Goal: Transaction & Acquisition: Purchase product/service

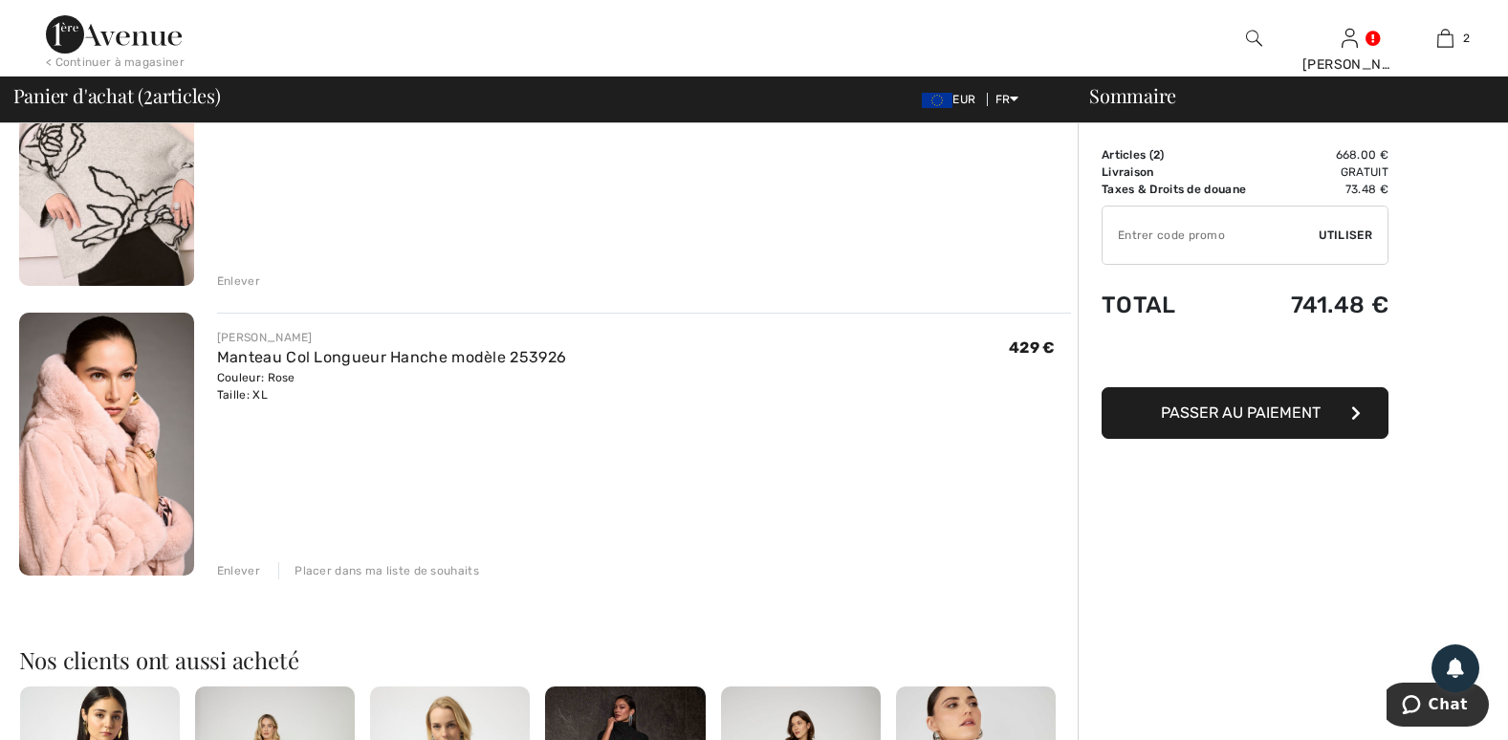
scroll to position [191, 0]
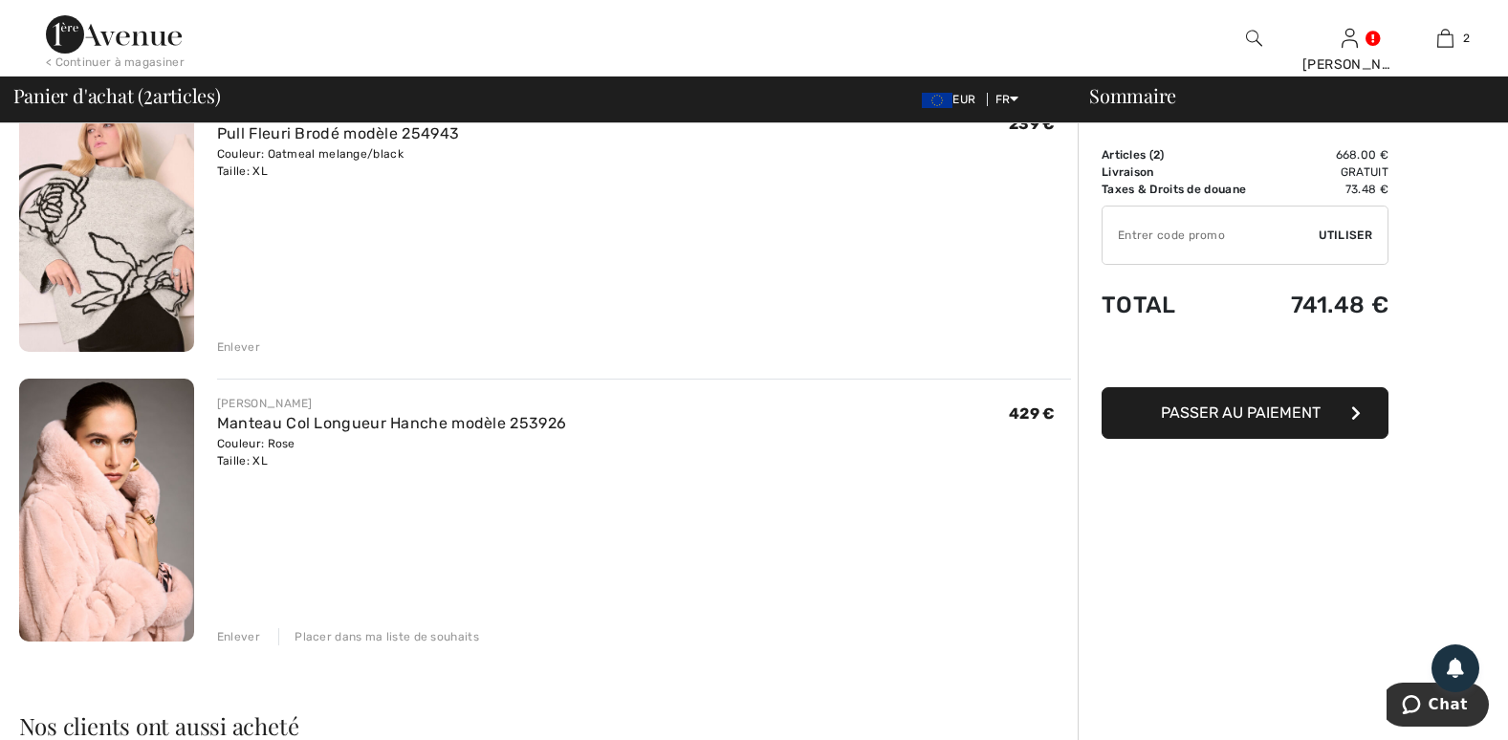
click at [109, 487] on img at bounding box center [106, 510] width 175 height 263
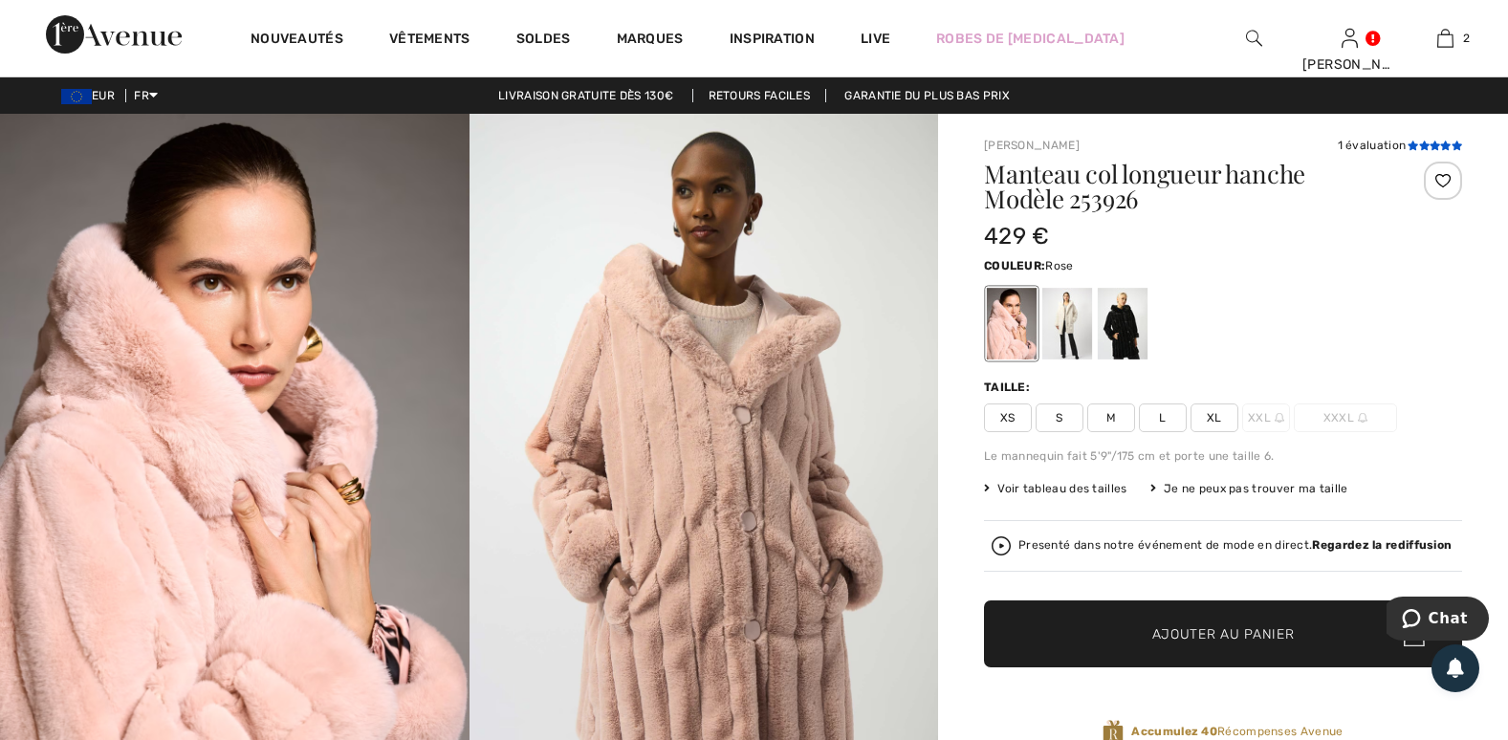
click at [1415, 145] on icon at bounding box center [1412, 146] width 11 height 10
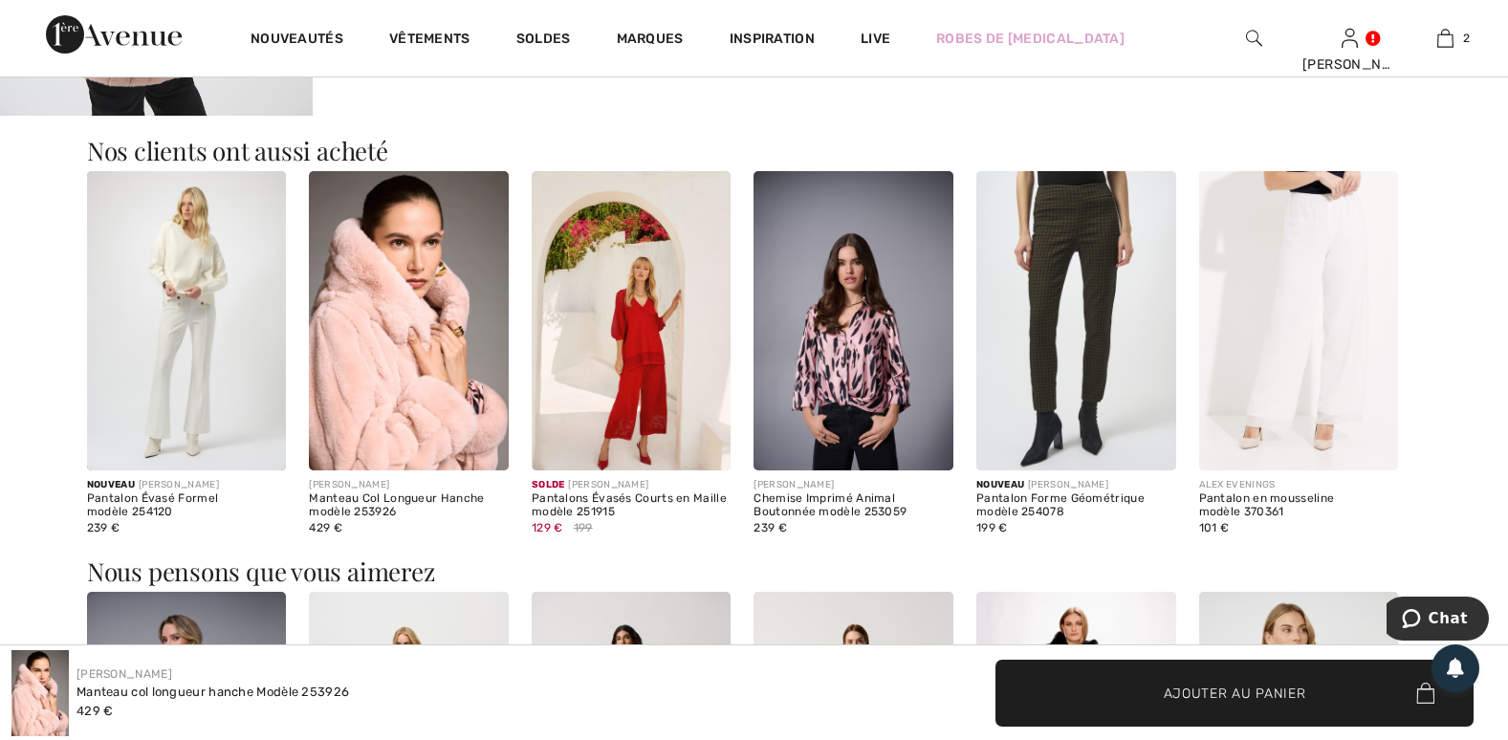
scroll to position [2086, 0]
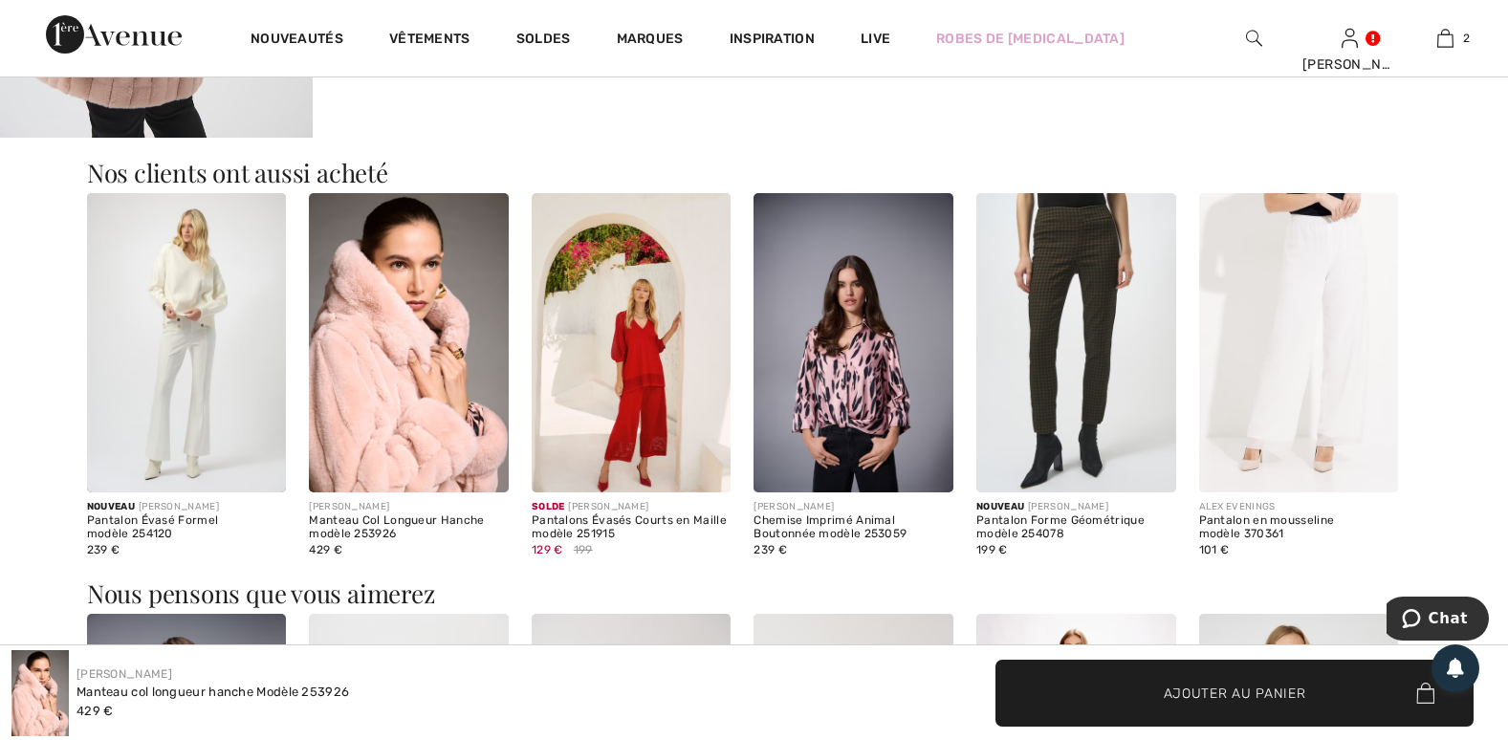
click at [418, 350] on img at bounding box center [409, 342] width 200 height 299
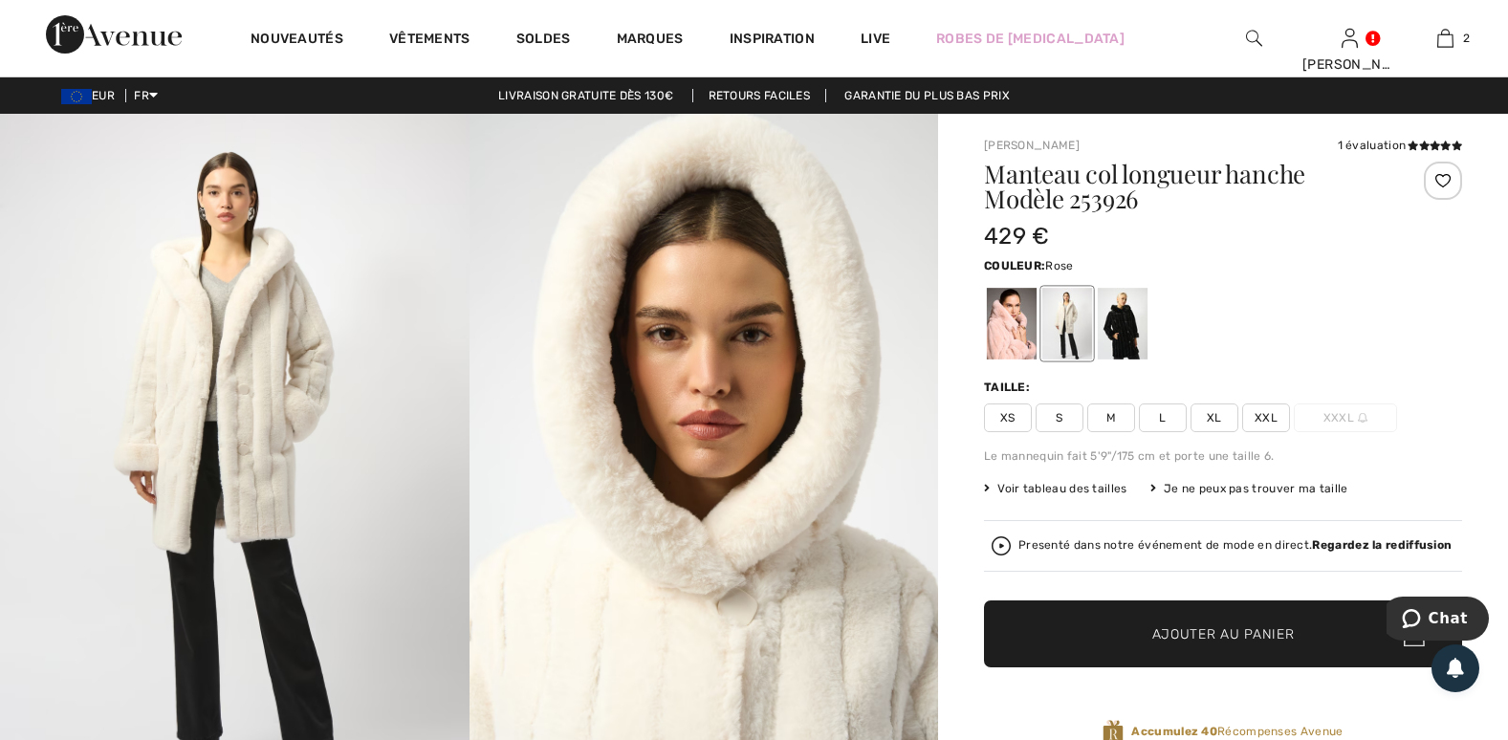
click at [999, 318] on div at bounding box center [1012, 324] width 50 height 72
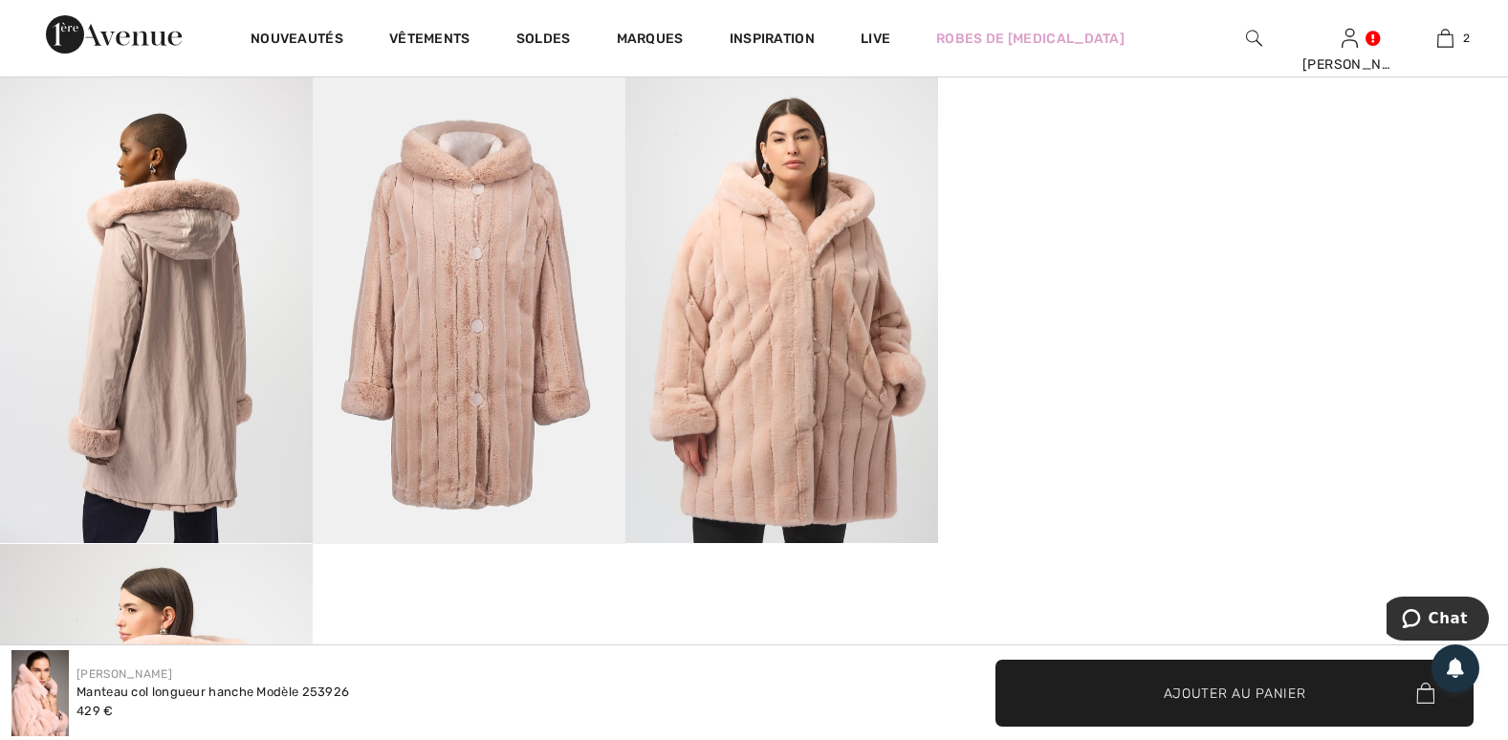
click at [815, 375] on img at bounding box center [781, 309] width 313 height 468
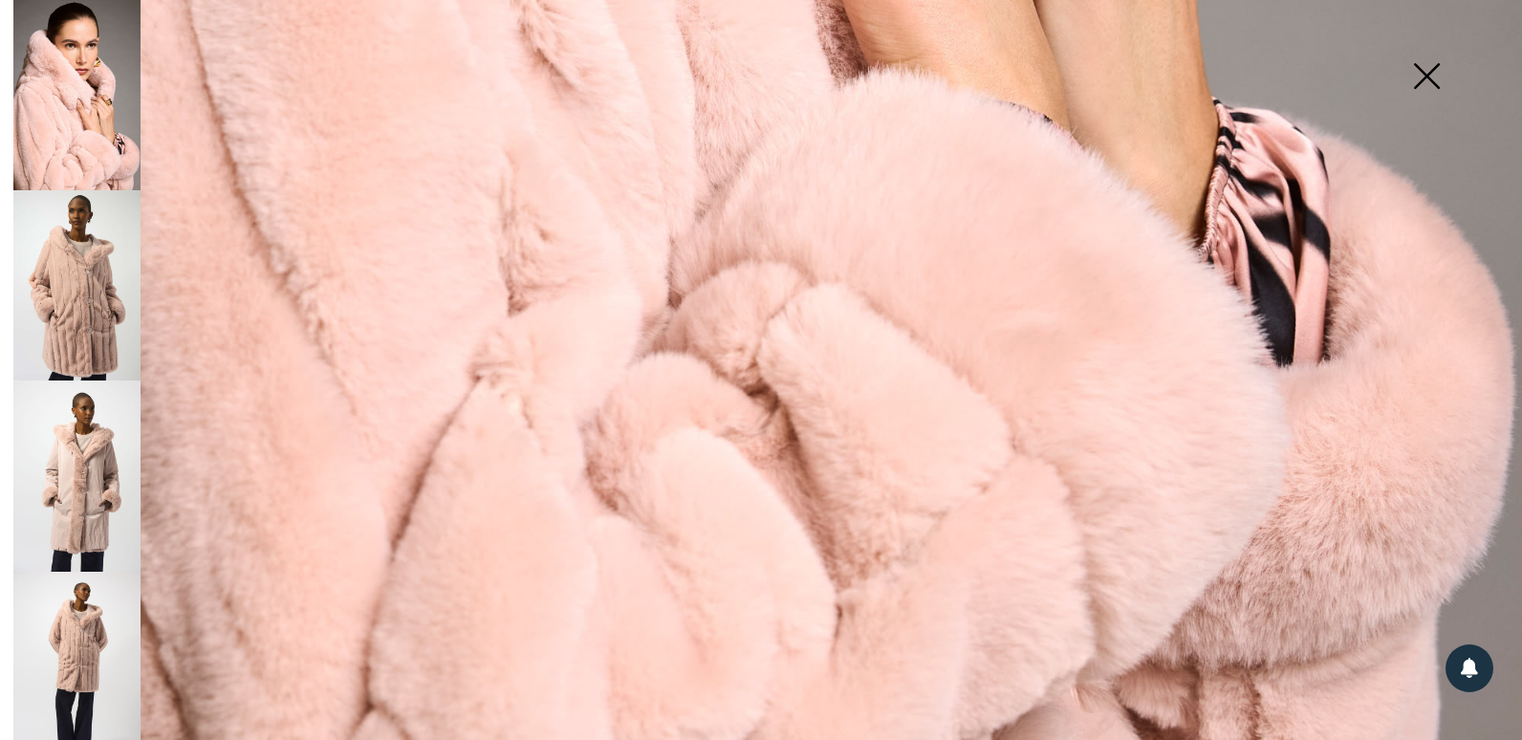
scroll to position [1520, 0]
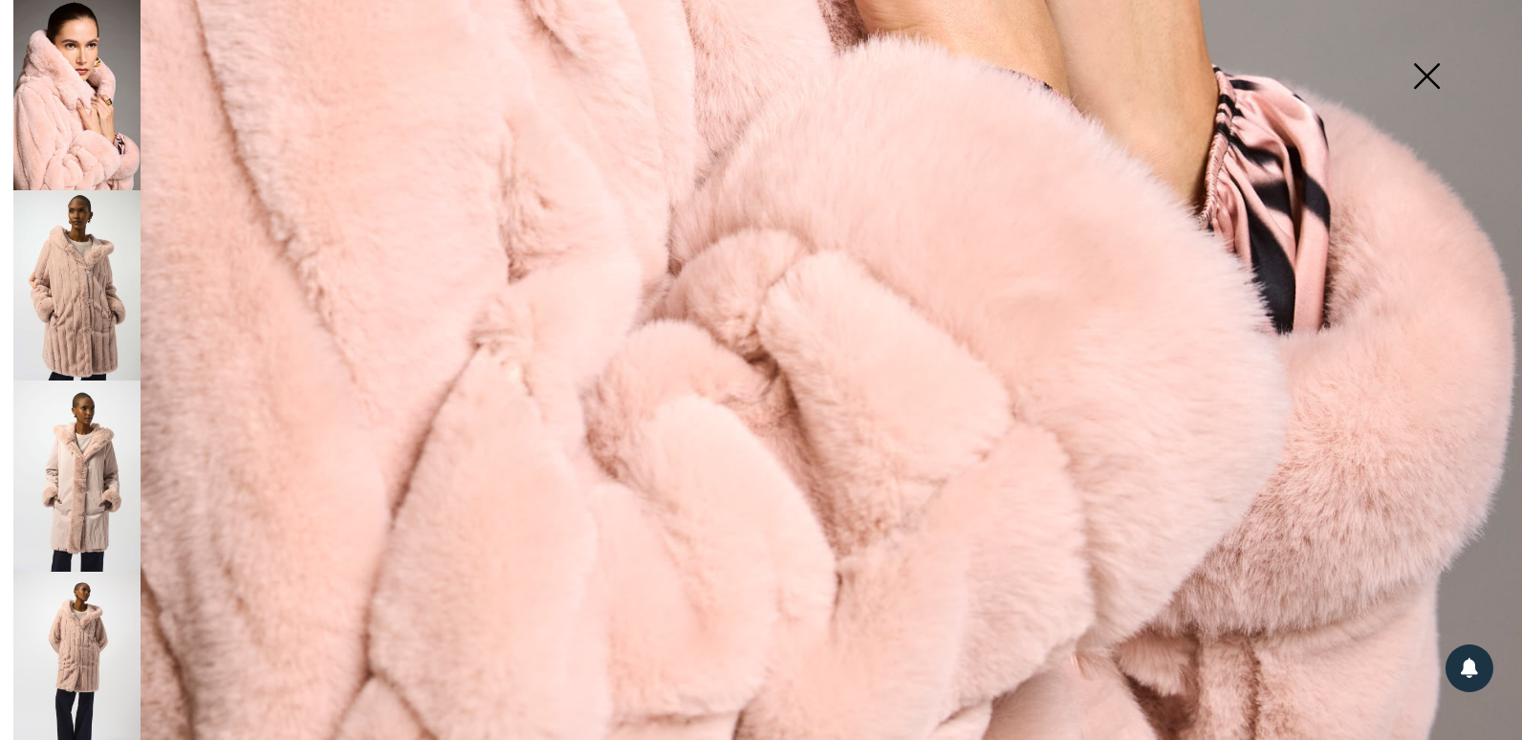
click at [44, 473] on img at bounding box center [76, 475] width 127 height 190
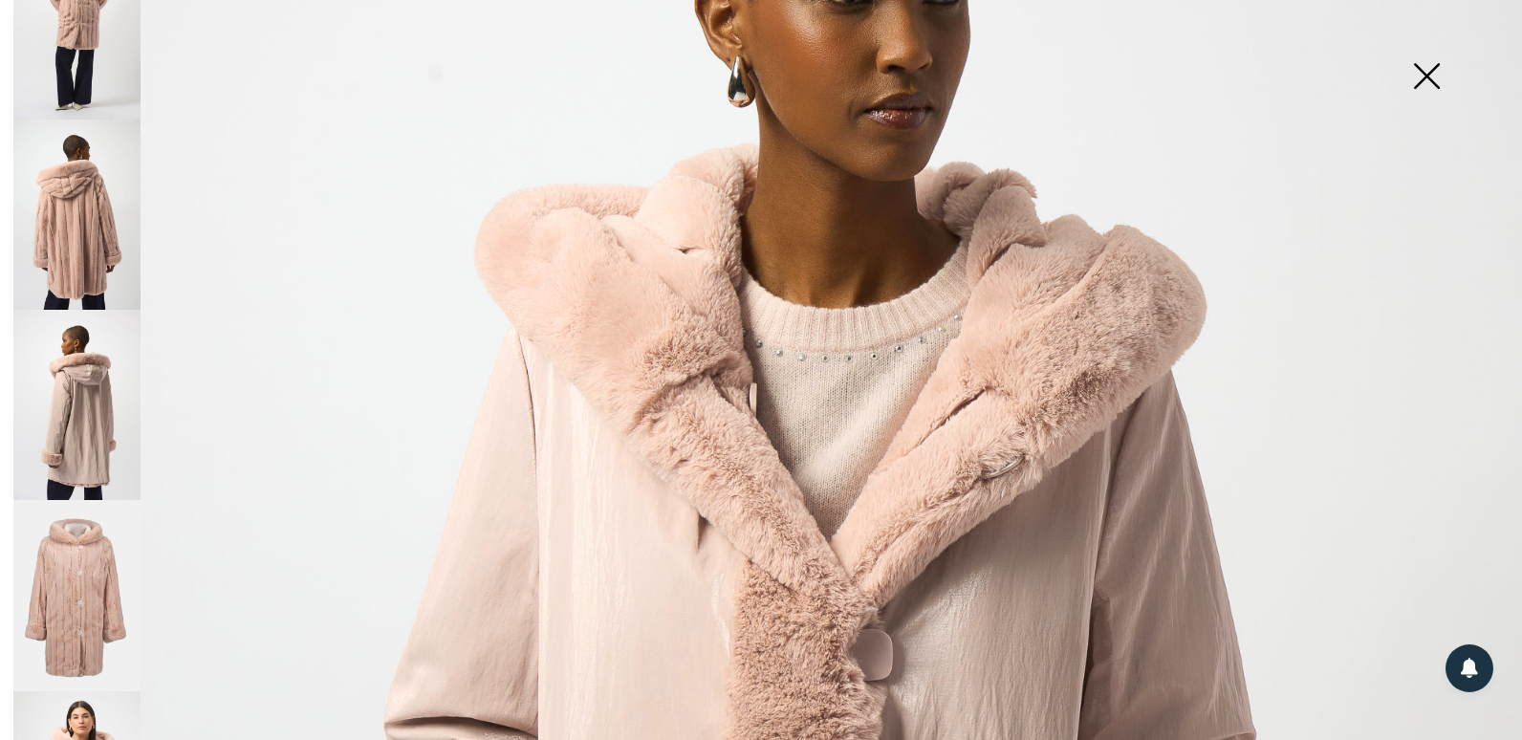
scroll to position [701, 0]
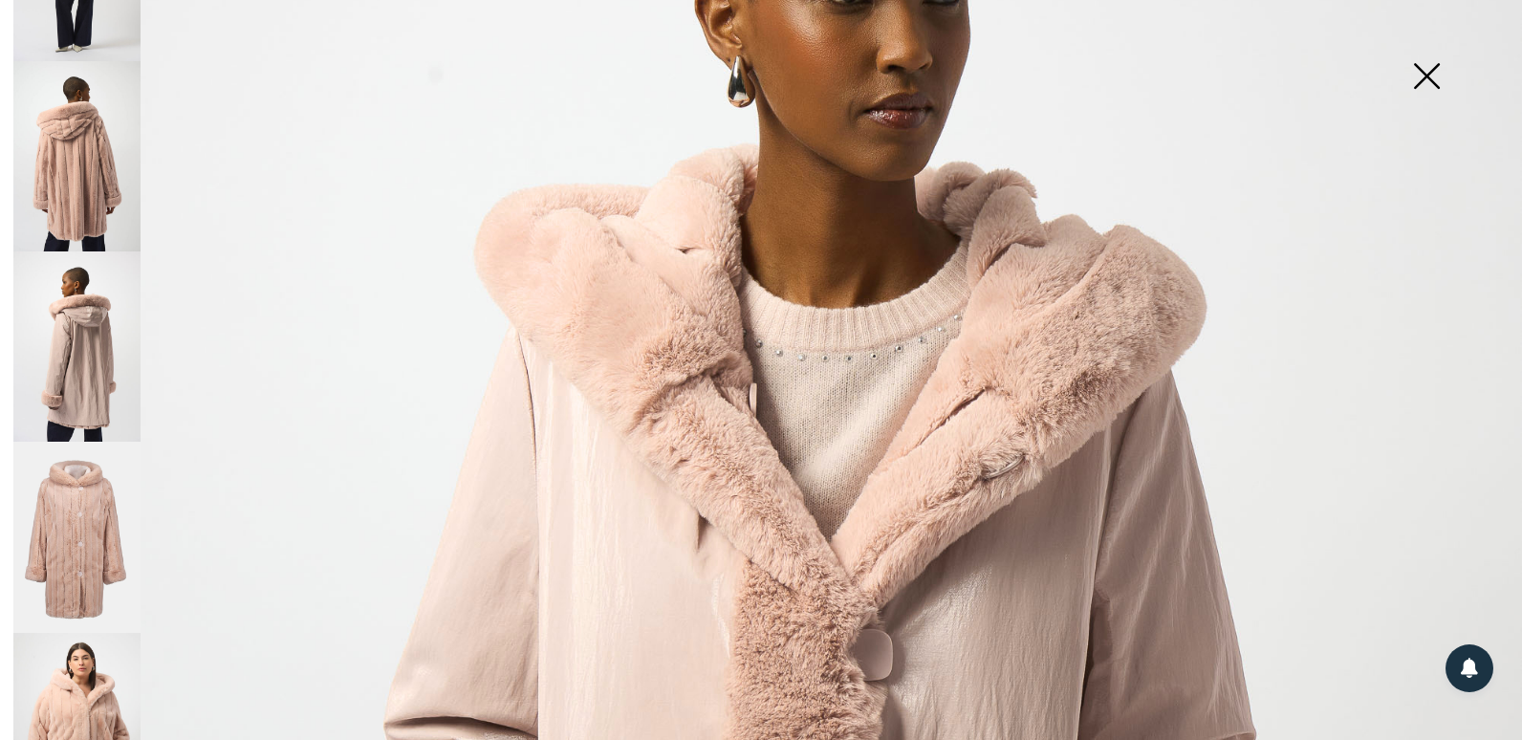
click at [94, 512] on img at bounding box center [76, 537] width 127 height 191
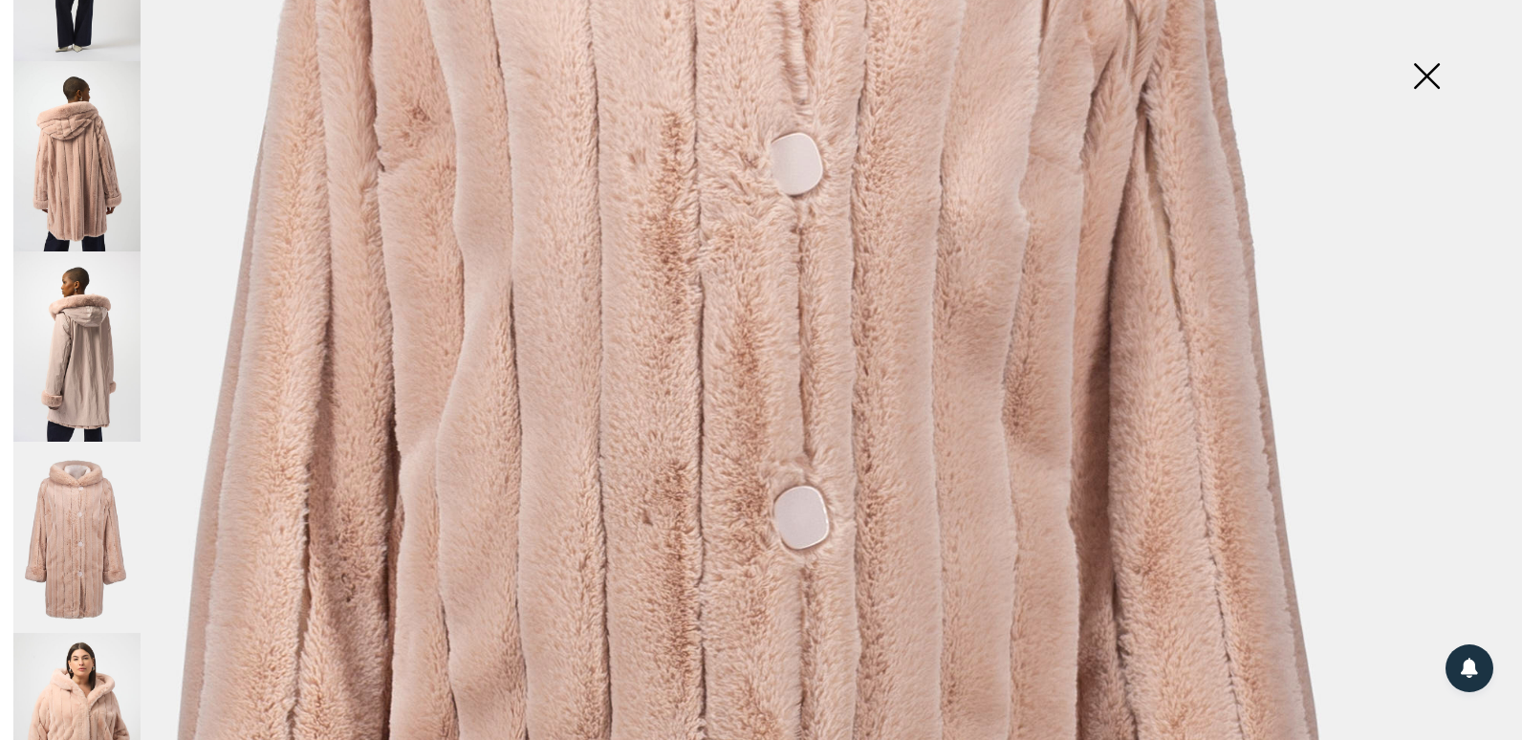
scroll to position [723, 0]
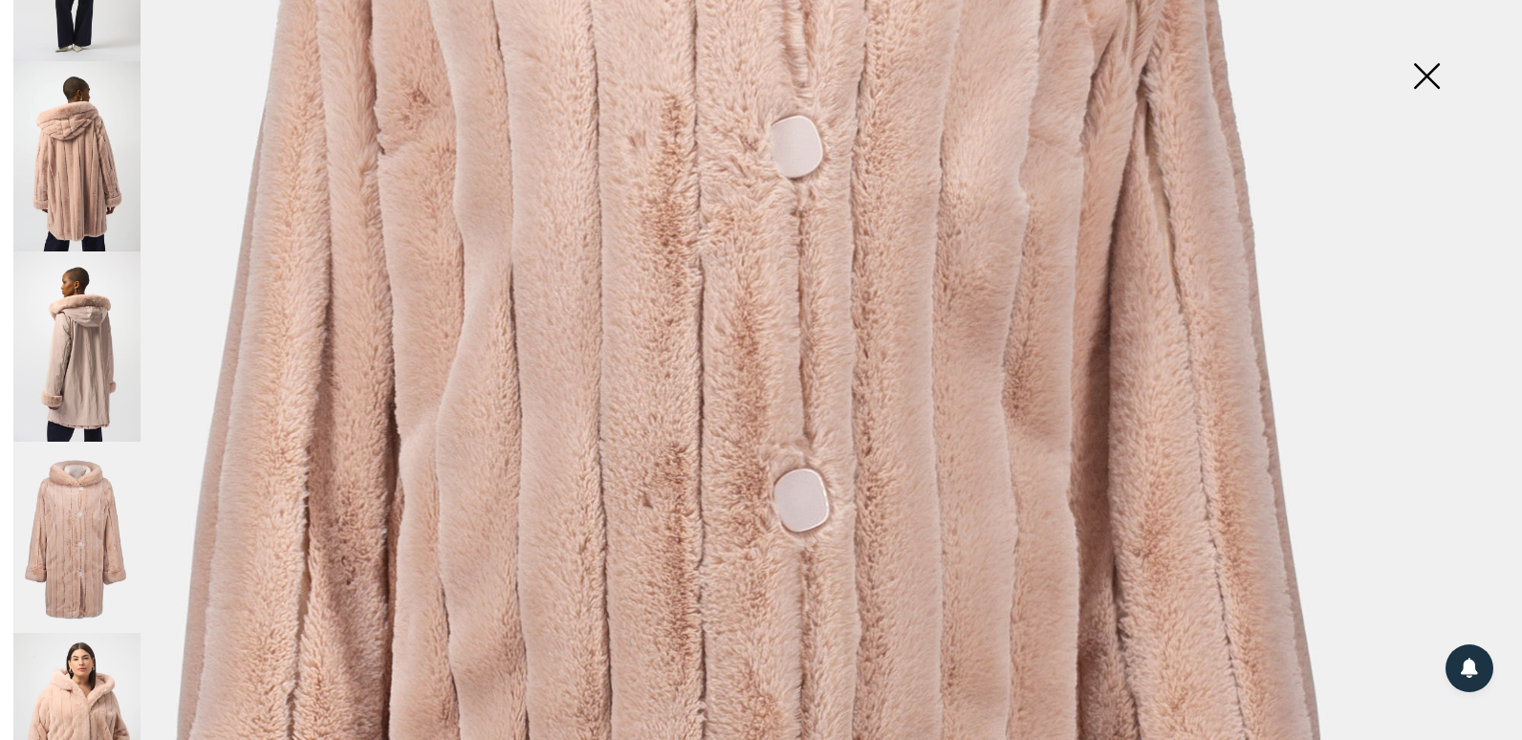
click at [79, 633] on img at bounding box center [76, 728] width 127 height 190
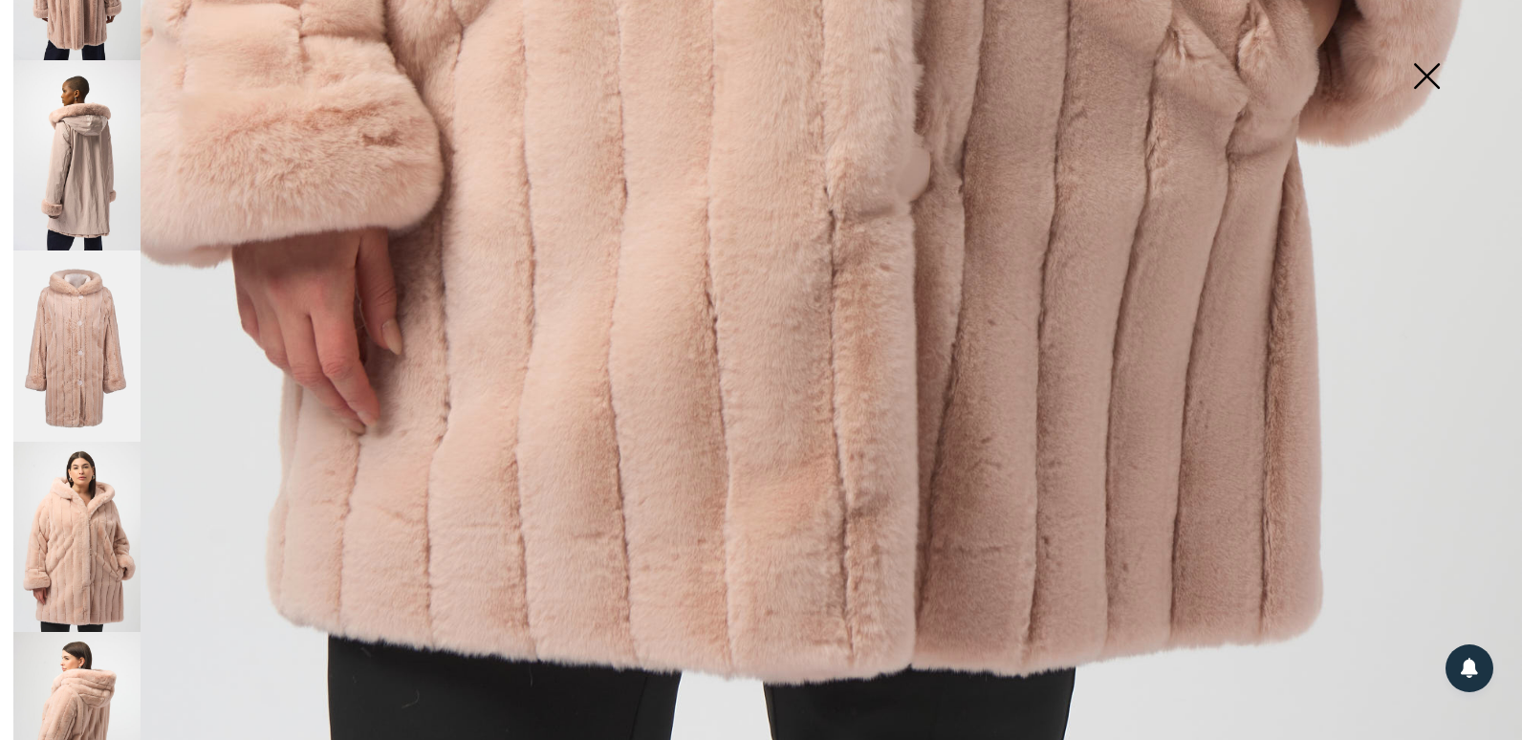
scroll to position [910, 0]
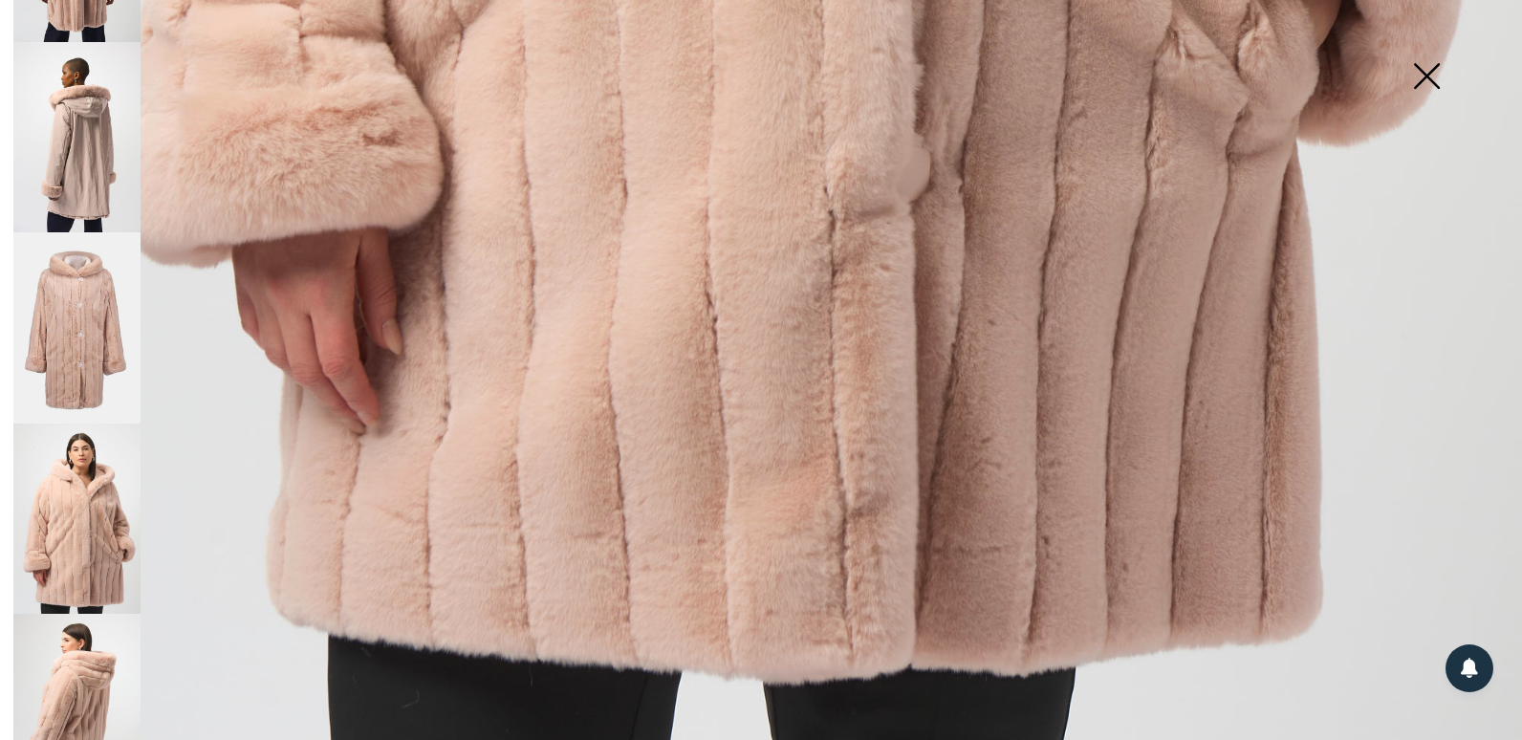
click at [78, 614] on img at bounding box center [76, 709] width 127 height 190
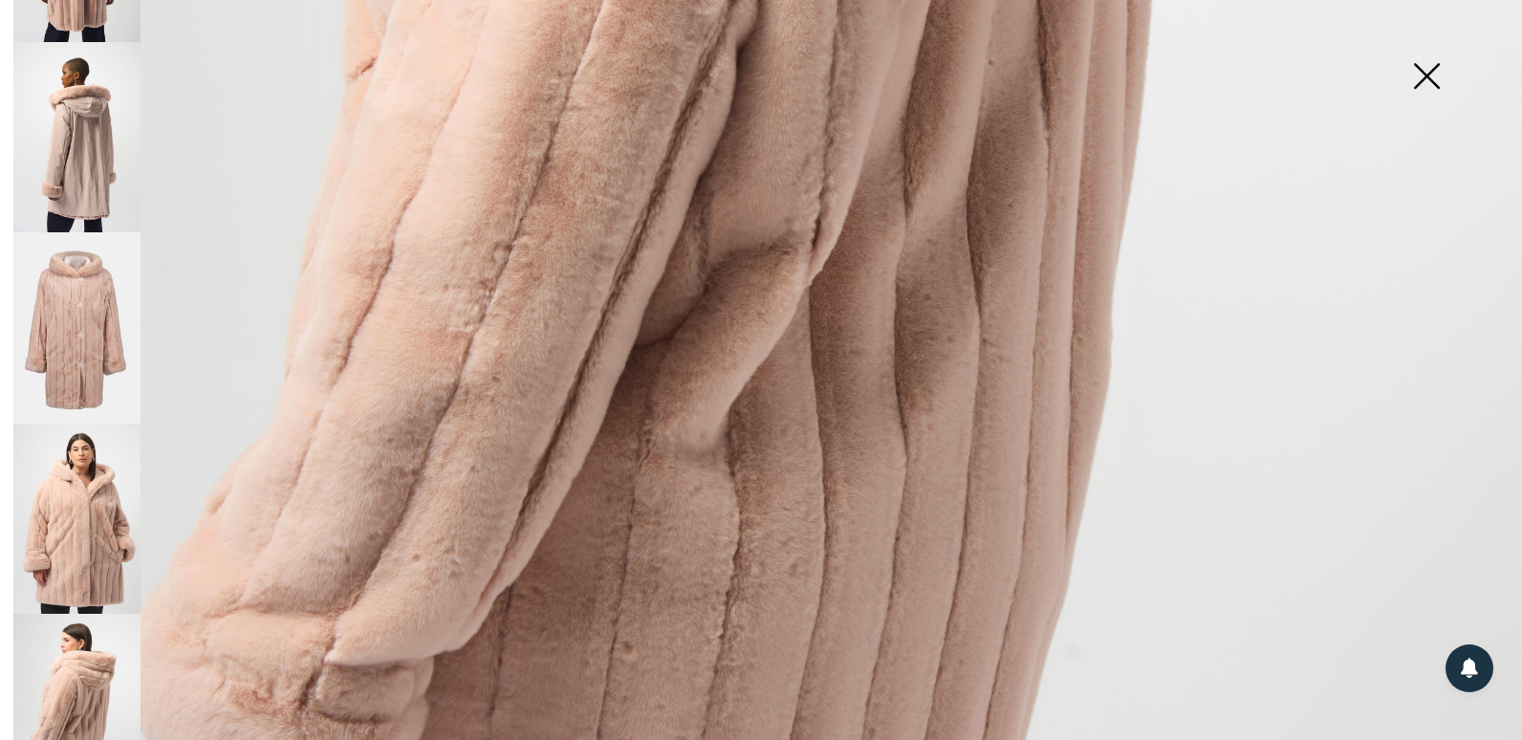
scroll to position [977, 0]
click at [1420, 73] on img at bounding box center [1427, 78] width 96 height 98
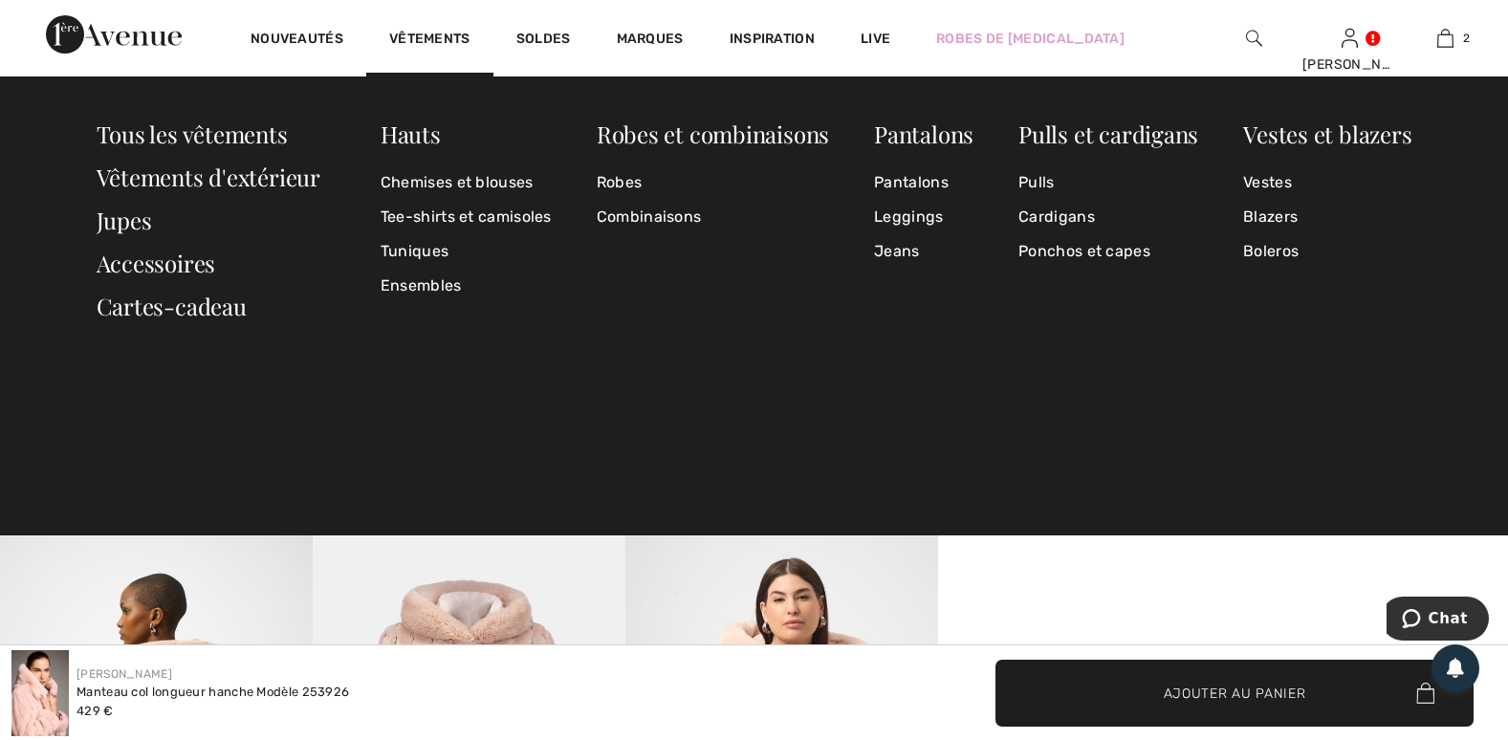
scroll to position [701, 0]
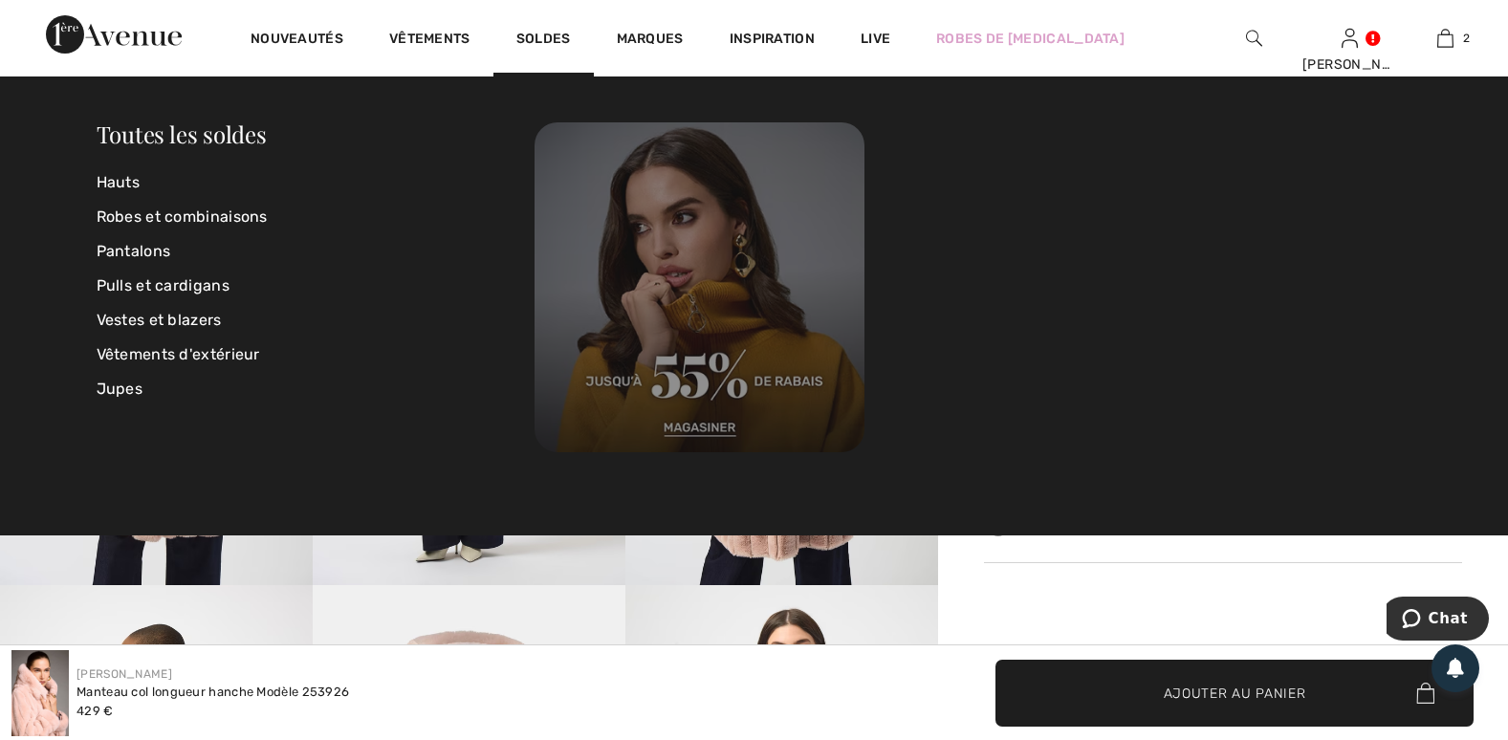
click at [717, 290] on img at bounding box center [699, 287] width 330 height 330
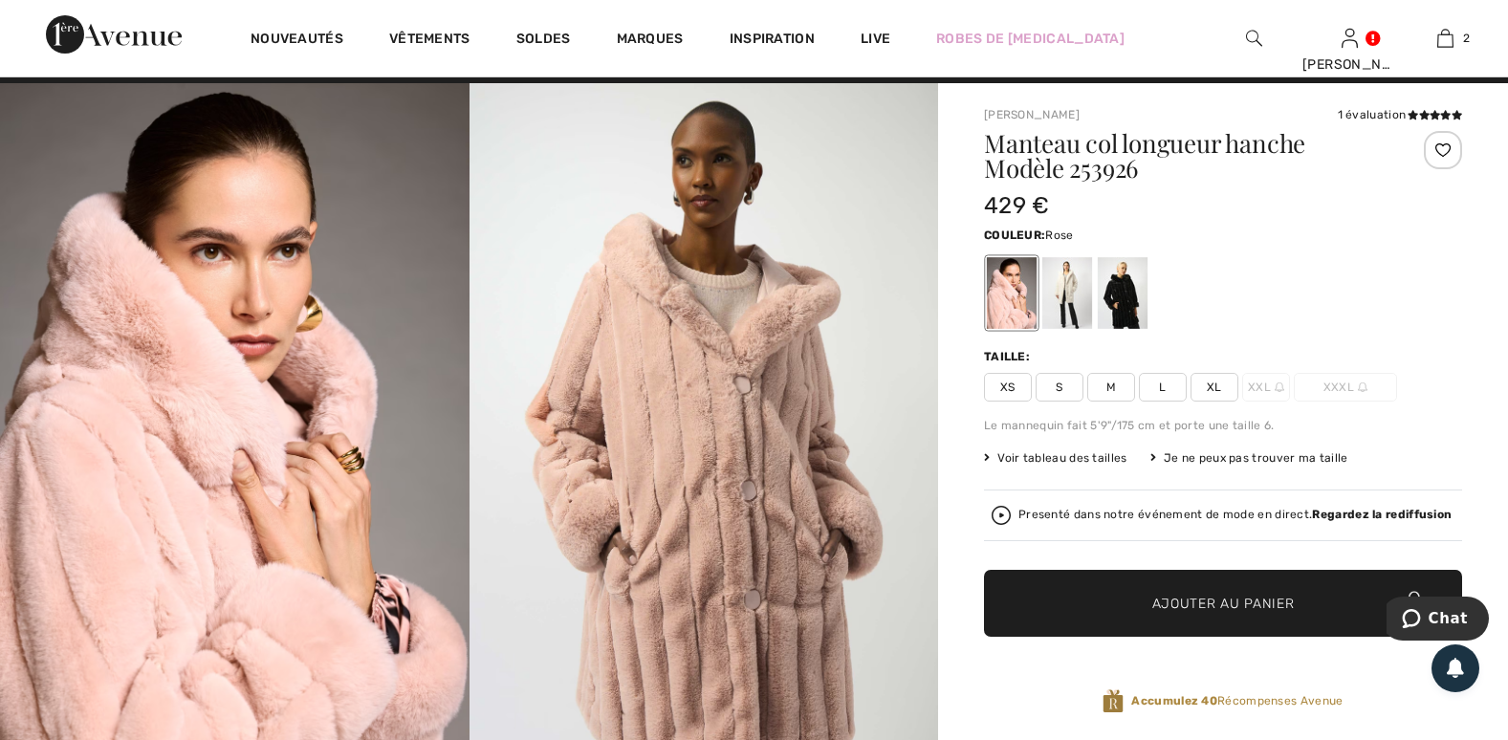
scroll to position [2, 0]
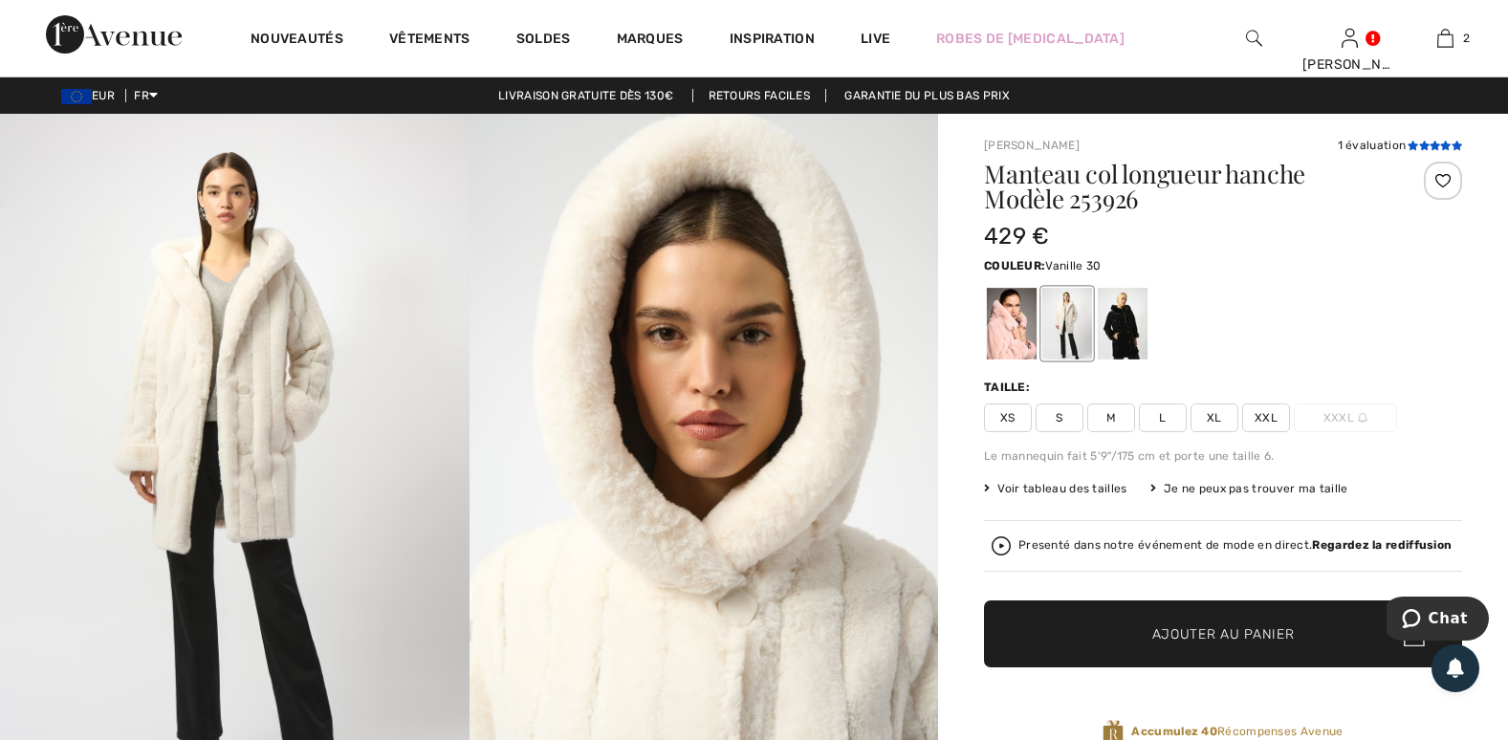
click at [1410, 150] on span at bounding box center [1434, 146] width 54 height 11
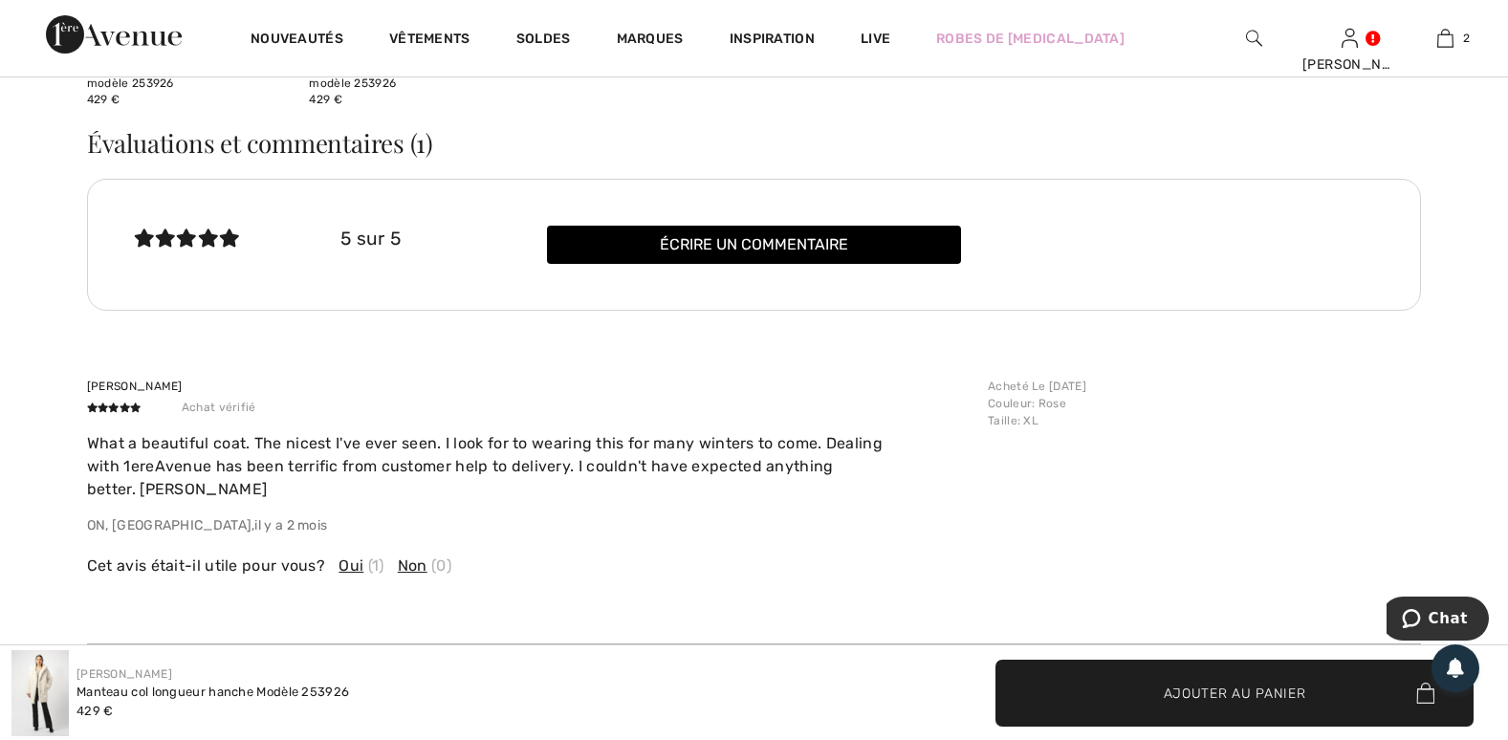
scroll to position [2962, 0]
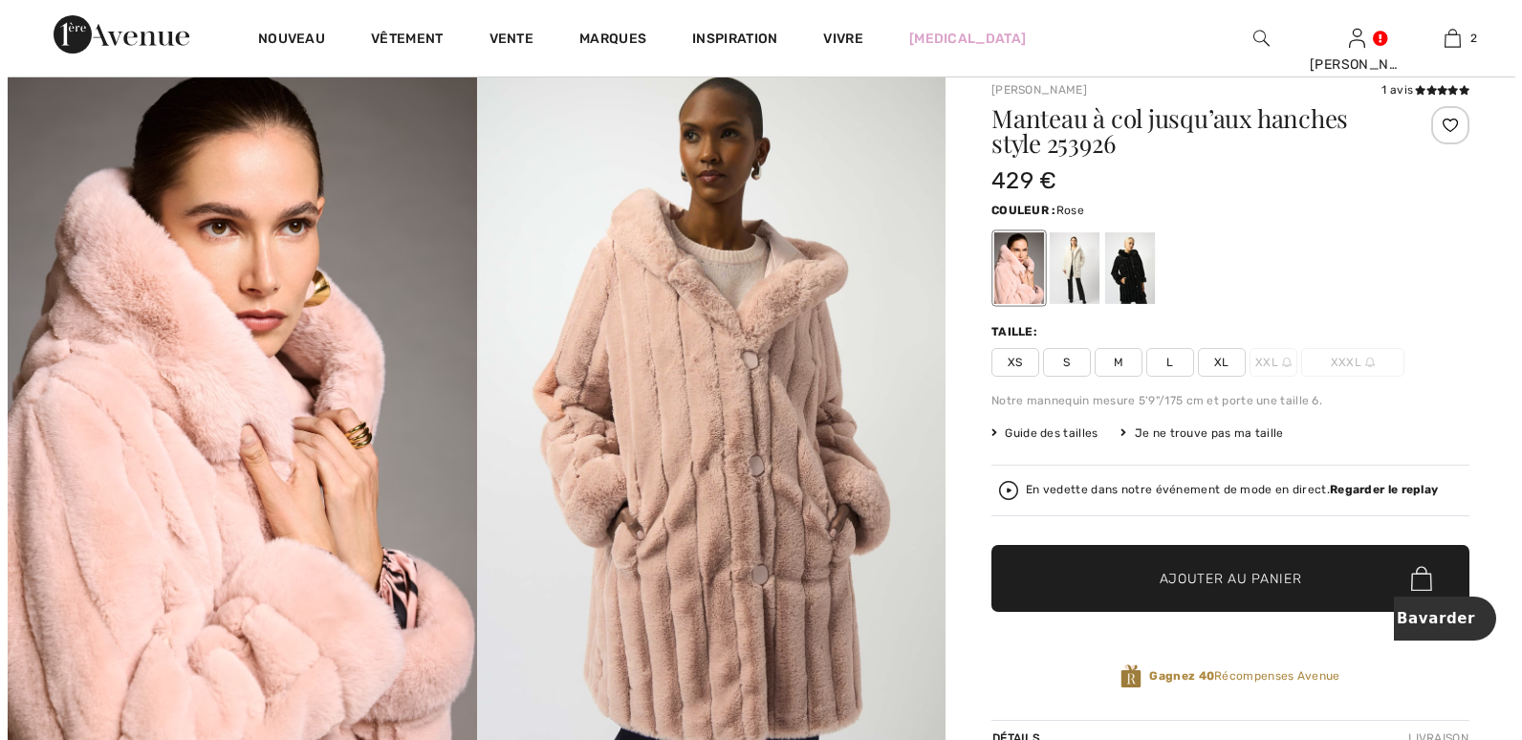
scroll to position [64, 0]
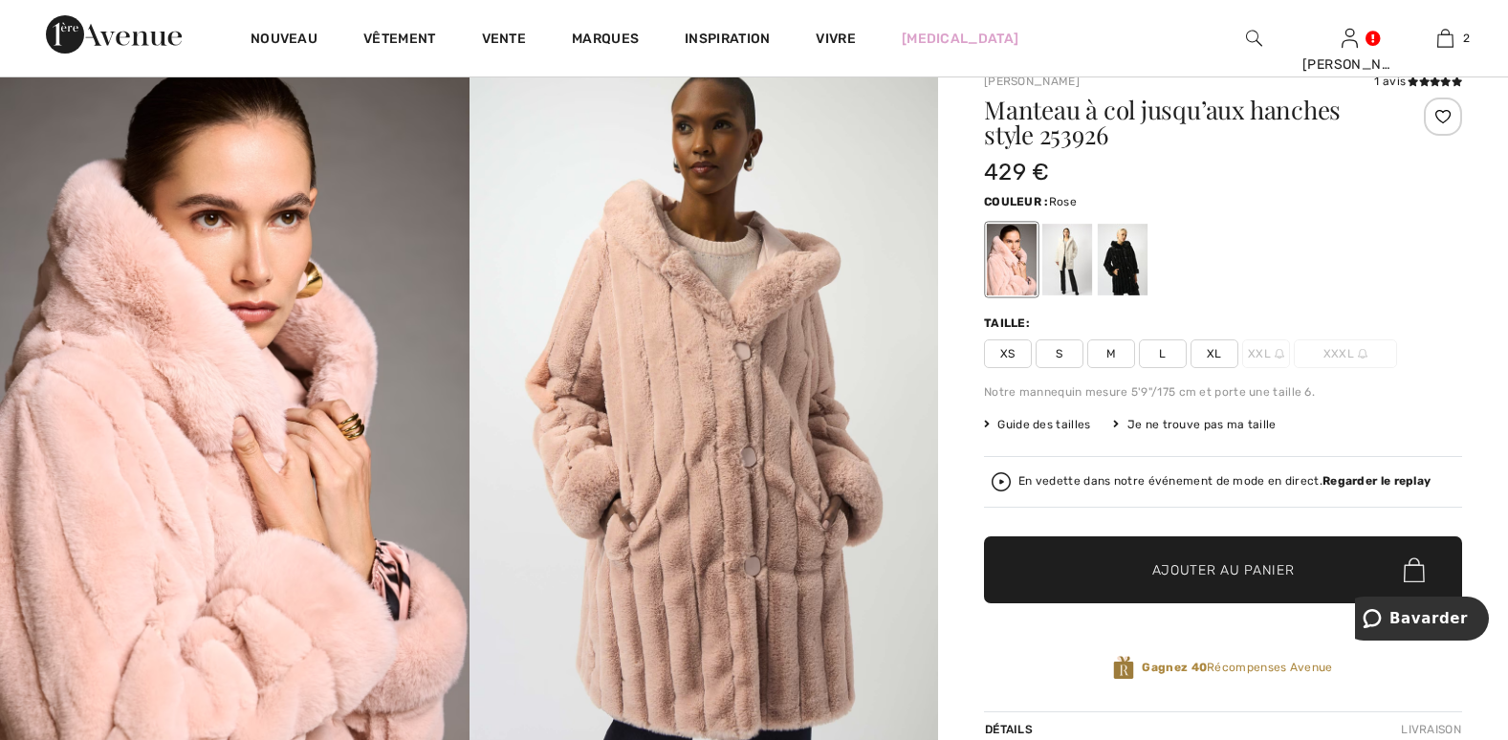
click at [1339, 474] on strong "Regarder le replay" at bounding box center [1376, 480] width 108 height 13
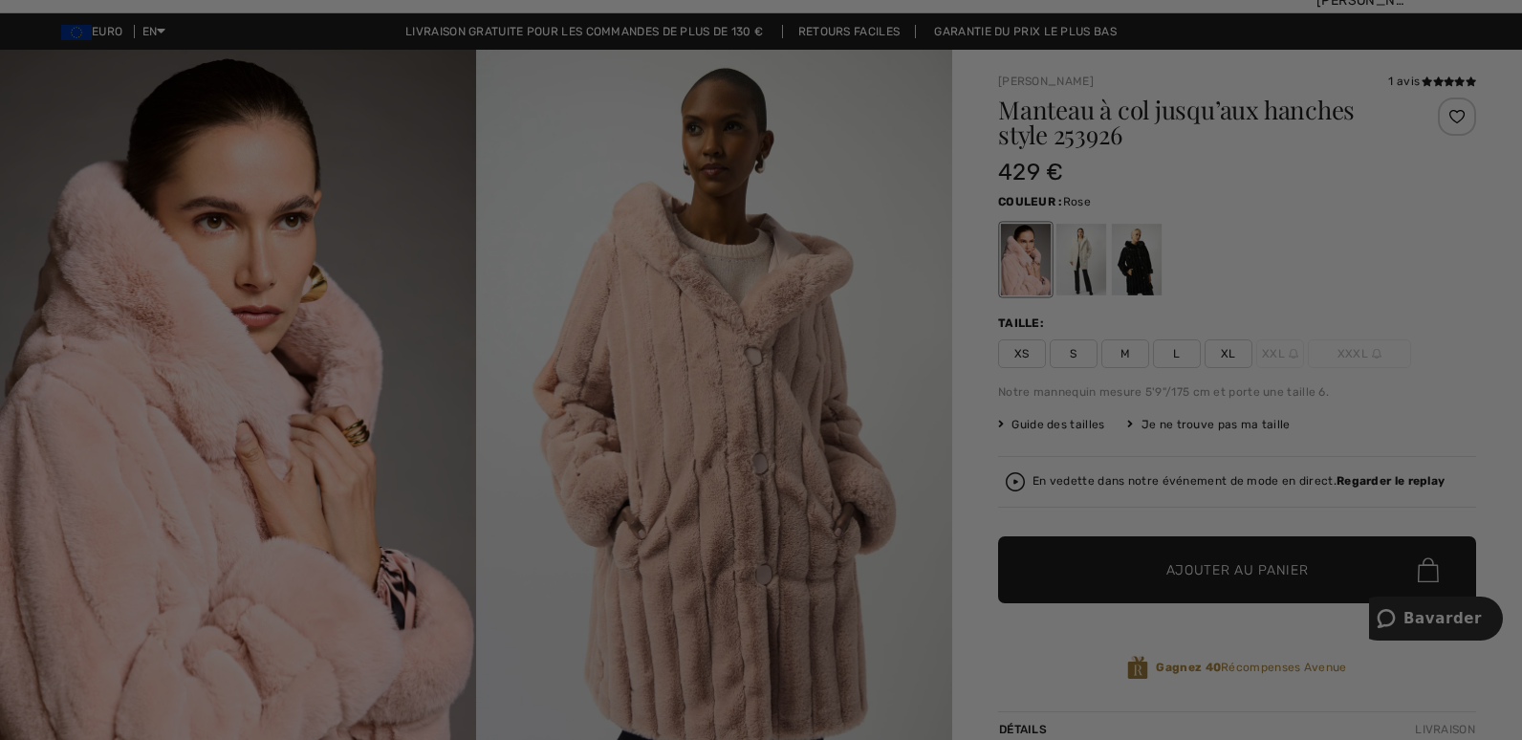
scroll to position [0, 0]
